Goal: Navigation & Orientation: Find specific page/section

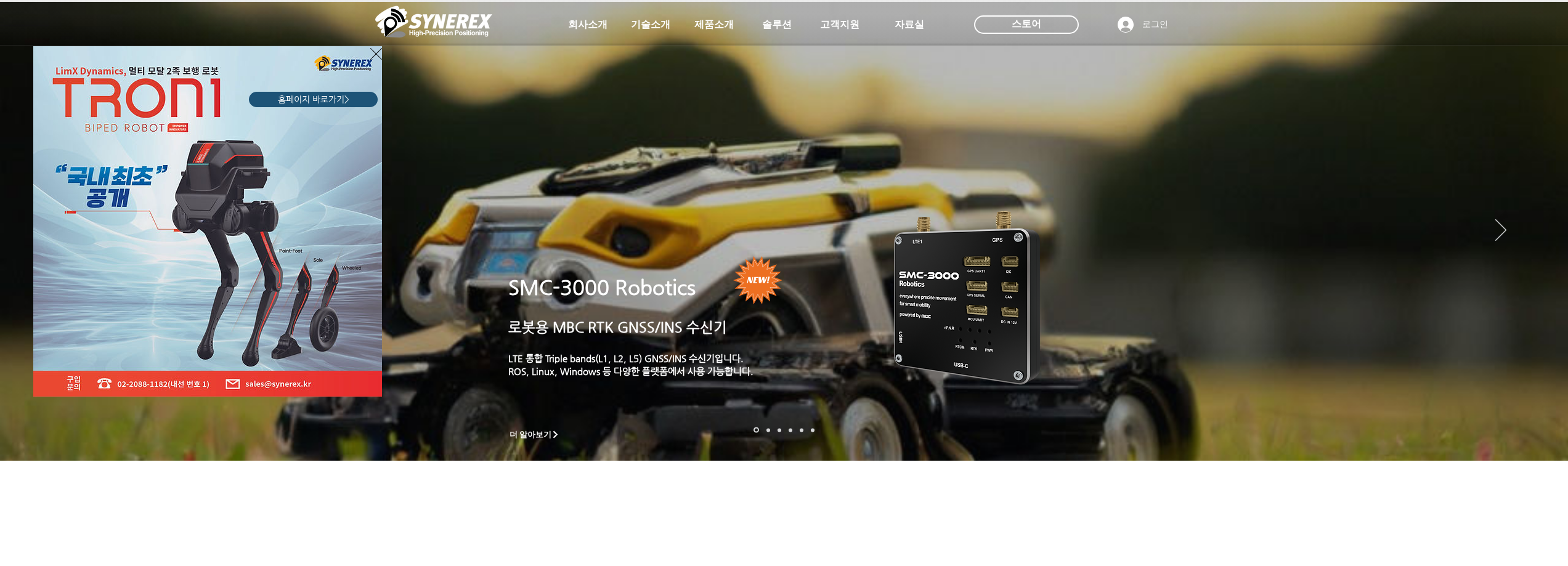
click at [156, 166] on img "LimX Dinamics" at bounding box center [208, 222] width 349 height 351
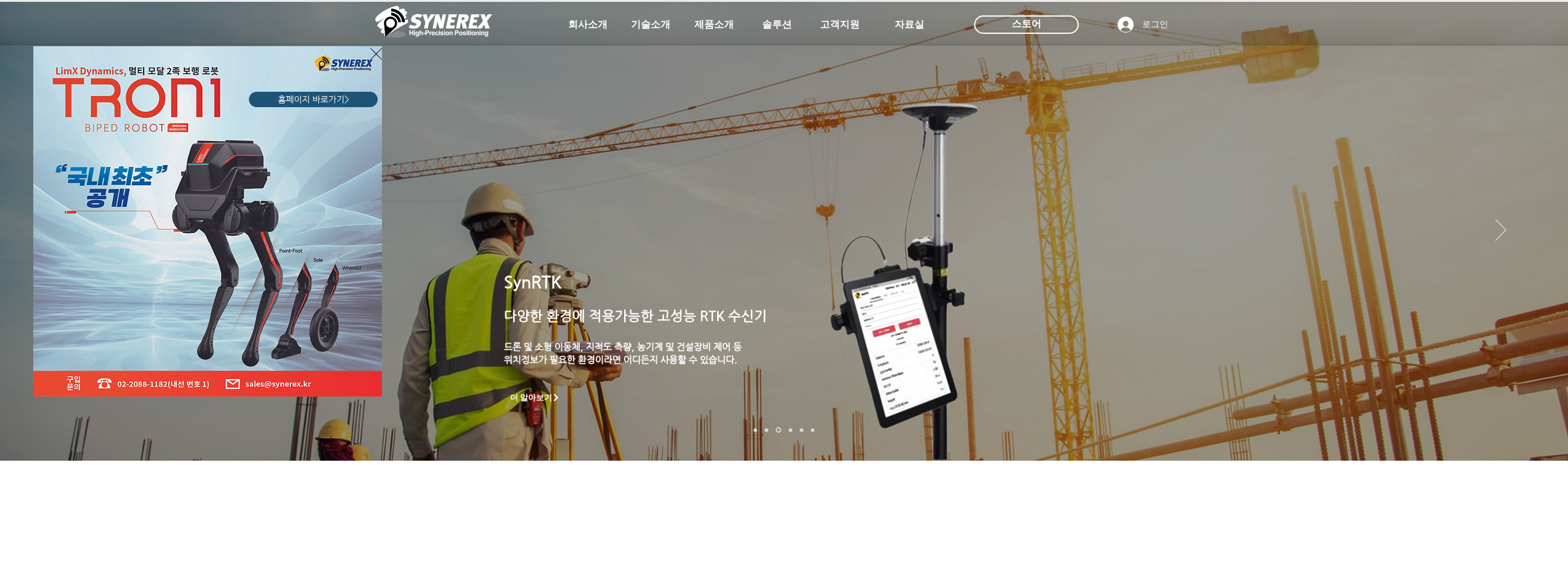
click at [1540, 201] on div "LimX Dinamics" at bounding box center [784, 283] width 1568 height 566
click at [1539, 209] on div "LimX Dinamics" at bounding box center [784, 283] width 1568 height 566
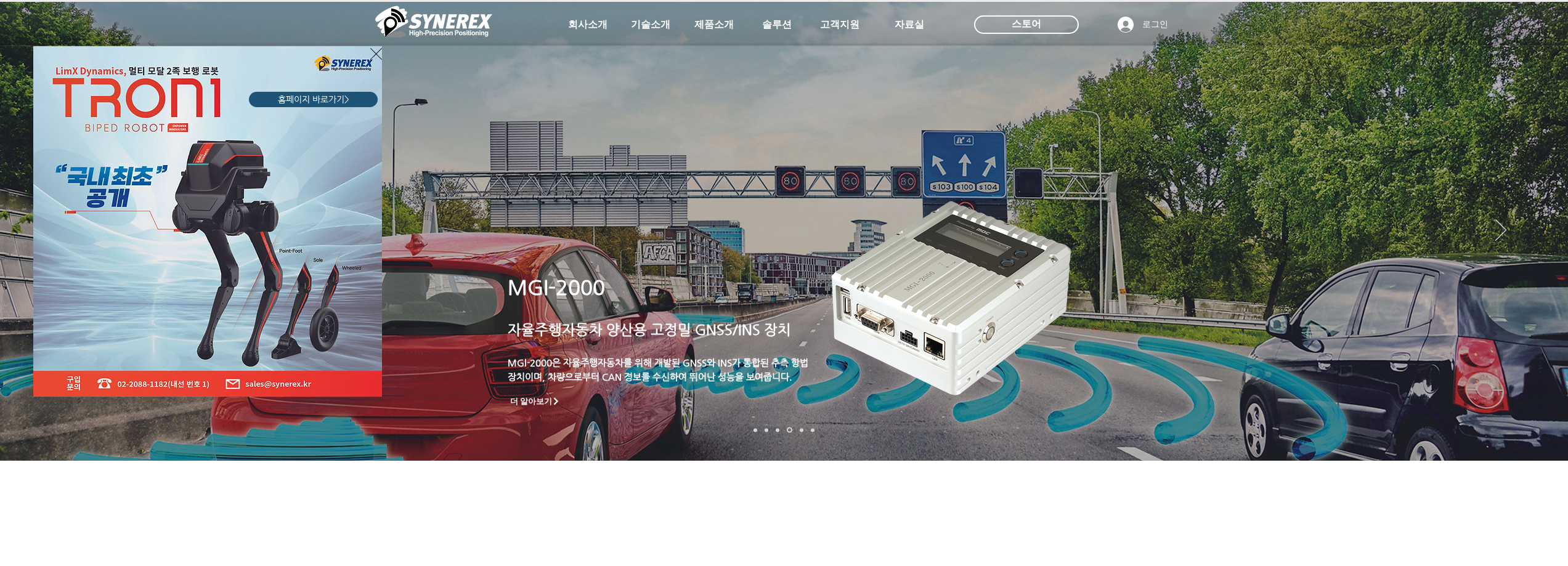
click at [375, 55] on icon "사이트로 돌아가기" at bounding box center [376, 54] width 12 height 12
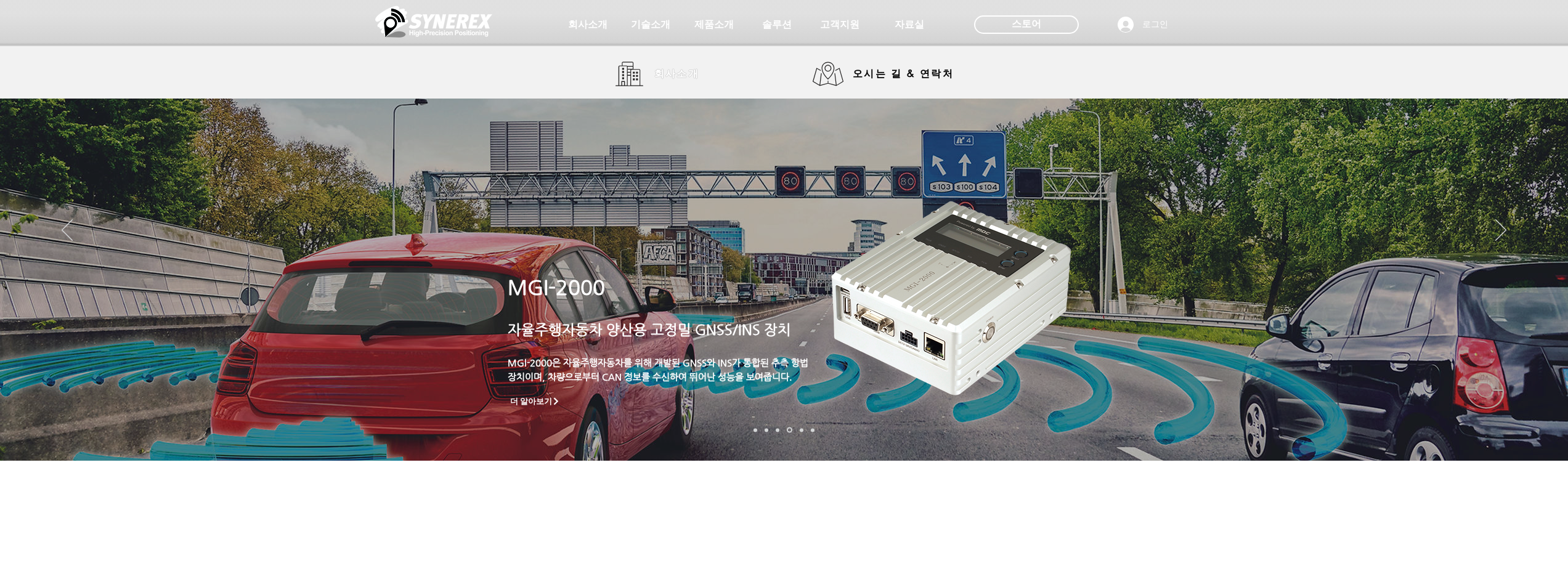
click at [664, 73] on span "회사소개" at bounding box center [677, 74] width 46 height 13
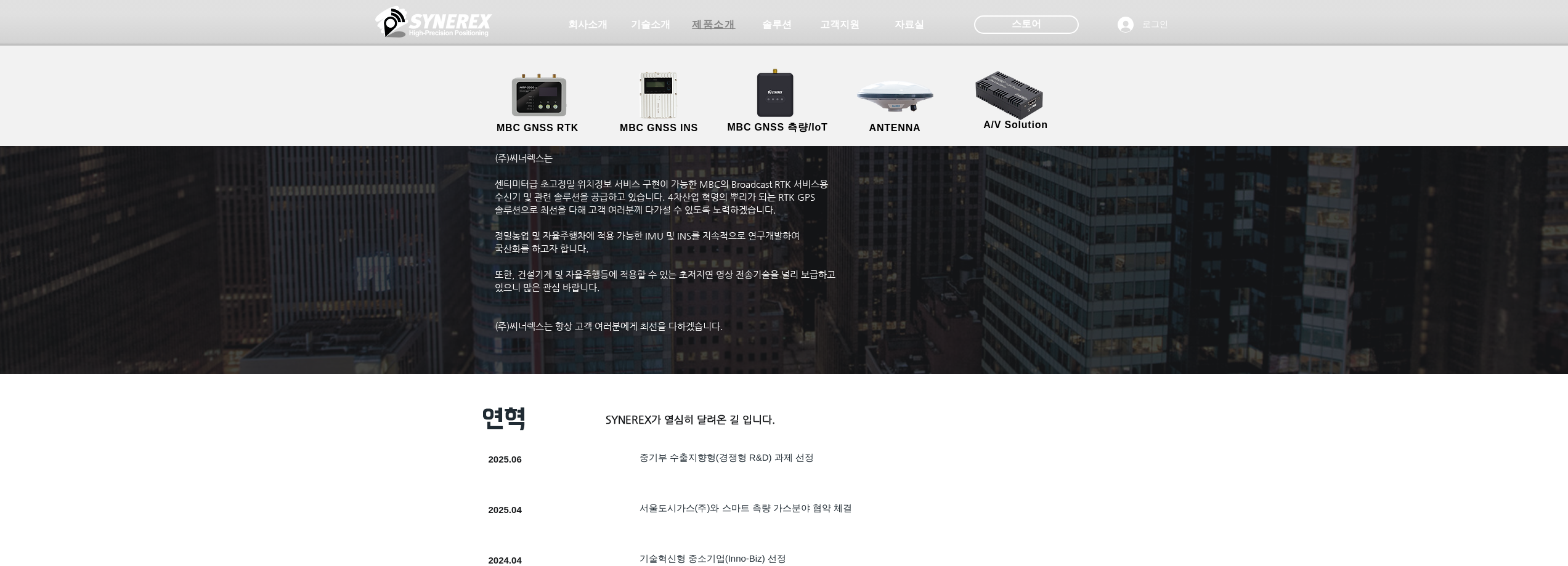
click at [710, 23] on span "제품소개" at bounding box center [712, 25] width 43 height 13
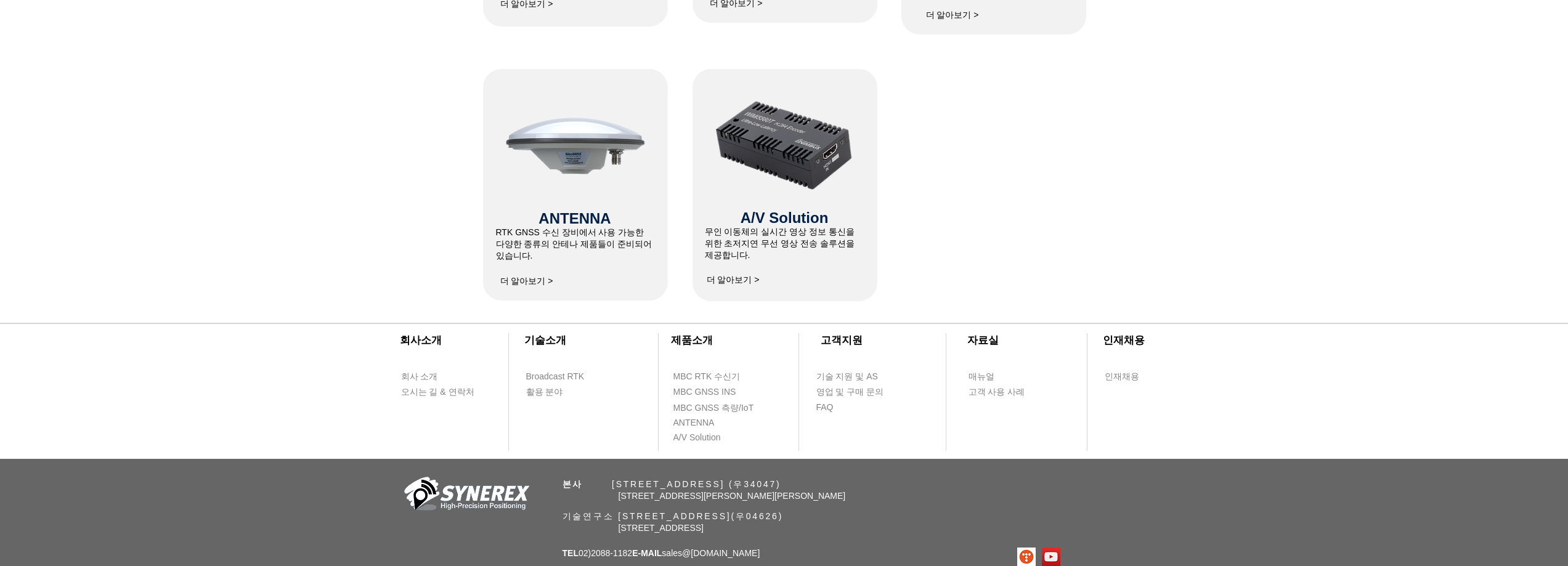
scroll to position [855, 0]
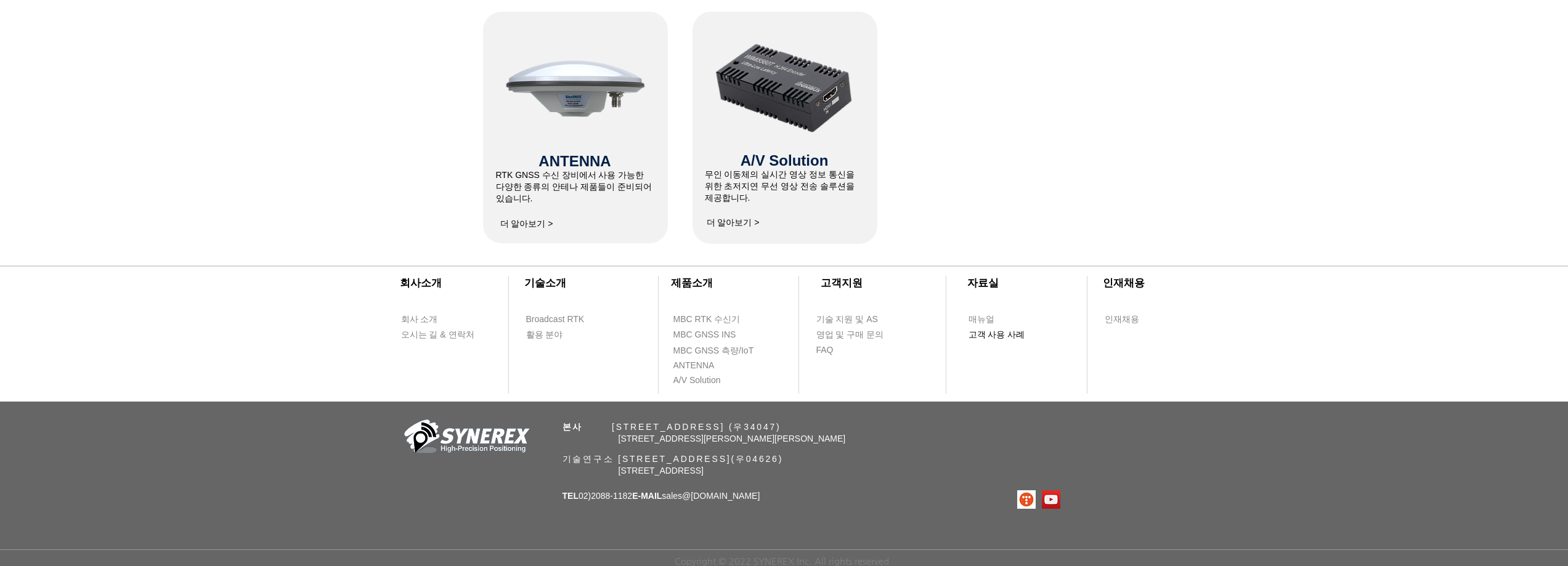
click at [980, 331] on span "고객 사용 사례" at bounding box center [996, 335] width 57 height 12
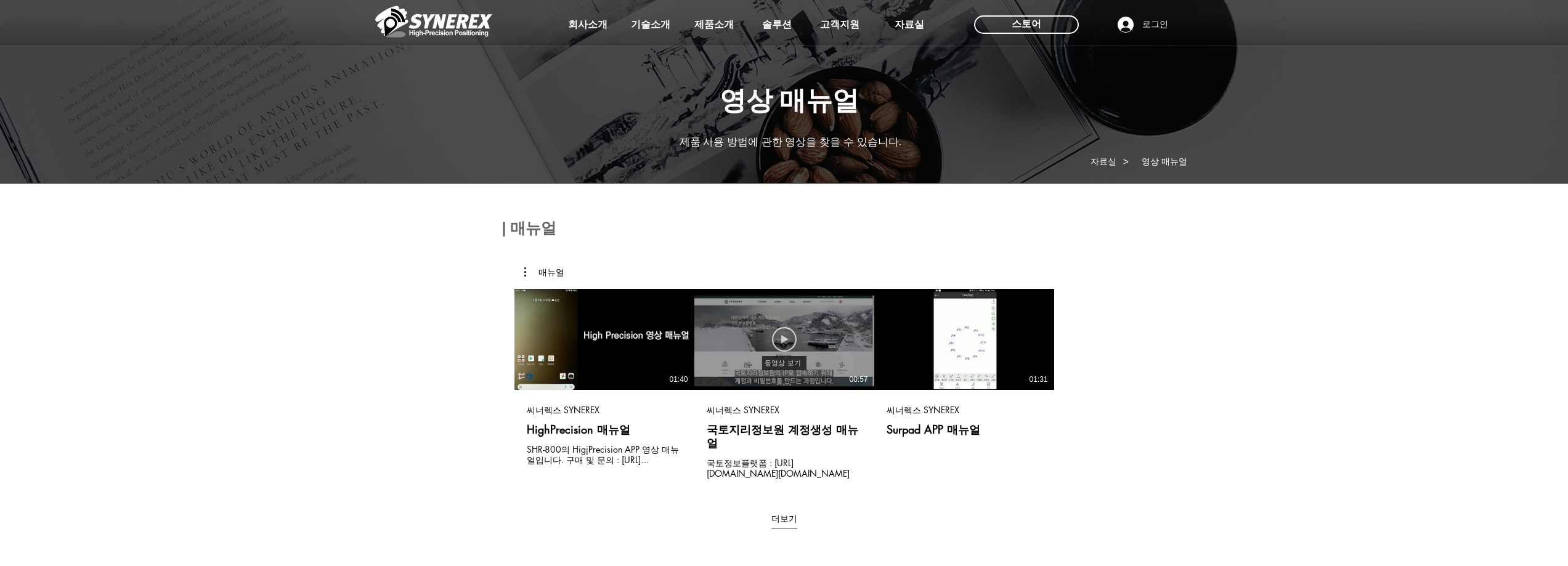
click at [788, 332] on icon "동영상 보기" at bounding box center [784, 339] width 25 height 25
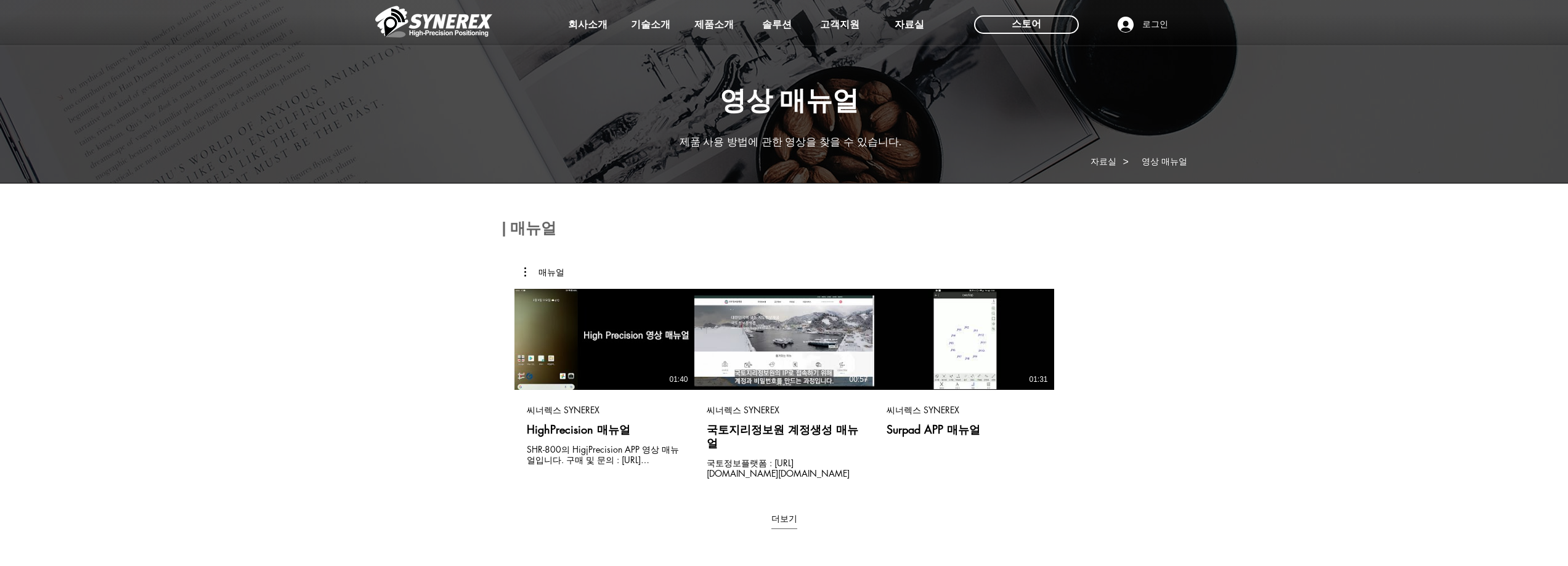
scroll to position [369, 0]
